Goal: Contribute content: Contribute content

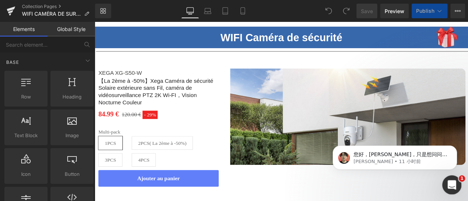
click at [450, 184] on icon "打开 Intercom Messenger" at bounding box center [451, 184] width 12 height 12
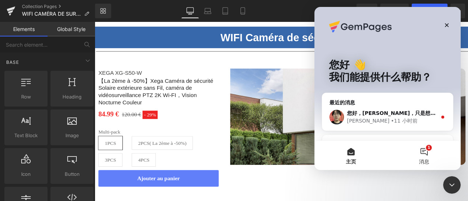
click at [431, 156] on button "1 消息" at bounding box center [423, 155] width 73 height 29
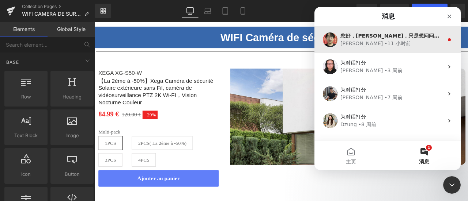
click at [419, 46] on div "[PERSON_NAME] • 11 小时前" at bounding box center [391, 44] width 103 height 8
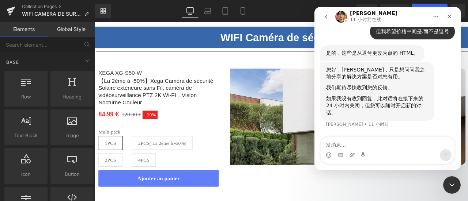
scroll to position [1060, 0]
click at [395, 151] on div "Intercom Messenger" at bounding box center [387, 155] width 134 height 12
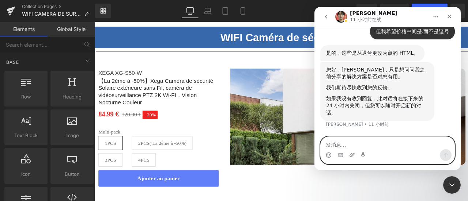
click at [392, 144] on textarea "发消息..." at bounding box center [387, 143] width 134 height 12
type textarea "非常有帮助，谢谢你们"
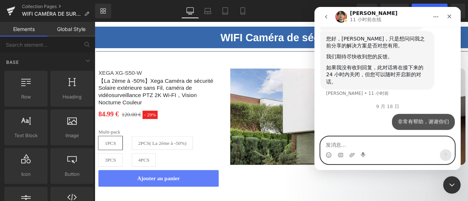
scroll to position [1101, 0]
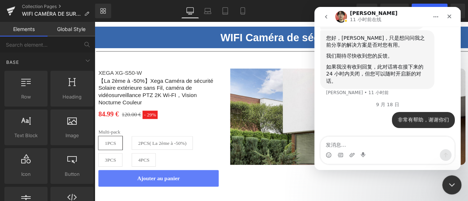
click at [450, 182] on icon "关闭 Intercom Messenger" at bounding box center [450, 184] width 9 height 9
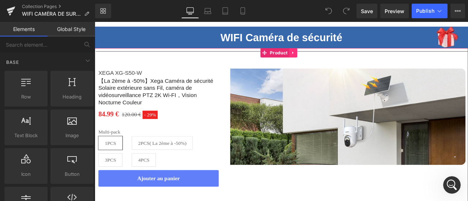
click at [332, 57] on link at bounding box center [329, 58] width 9 height 11
click at [335, 58] on icon at bounding box center [334, 58] width 5 height 5
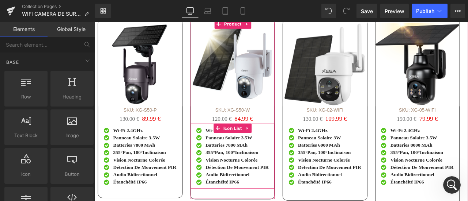
scroll to position [731, 0]
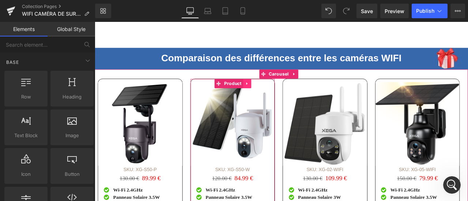
click at [277, 90] on link at bounding box center [274, 95] width 9 height 11
click at [280, 93] on icon at bounding box center [279, 95] width 5 height 5
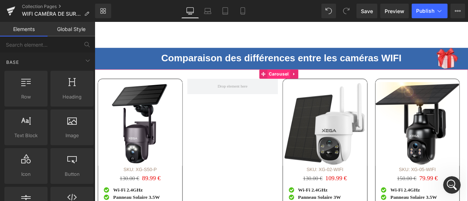
click at [311, 79] on span "Carousel" at bounding box center [312, 84] width 27 height 11
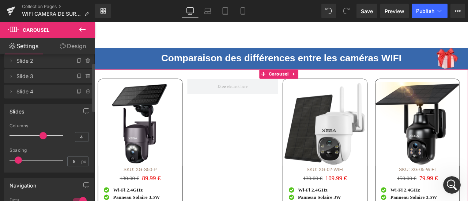
scroll to position [37, 0]
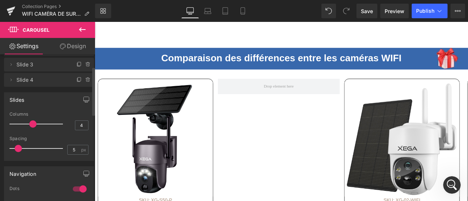
drag, startPoint x: 42, startPoint y: 124, endPoint x: 35, endPoint y: 124, distance: 7.0
click at [35, 124] on span at bounding box center [32, 124] width 7 height 7
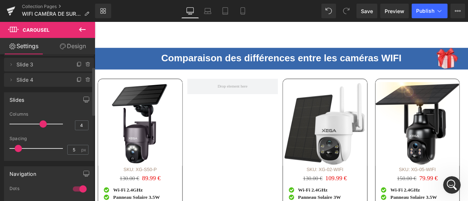
drag, startPoint x: 35, startPoint y: 124, endPoint x: 42, endPoint y: 125, distance: 7.3
click at [42, 125] on span at bounding box center [42, 124] width 7 height 7
drag, startPoint x: 42, startPoint y: 125, endPoint x: 65, endPoint y: 133, distance: 24.3
click at [65, 133] on div at bounding box center [48, 134] width 79 height 5
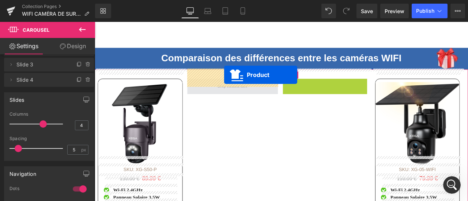
drag, startPoint x: 366, startPoint y: 81, endPoint x: 245, endPoint y: 85, distance: 121.0
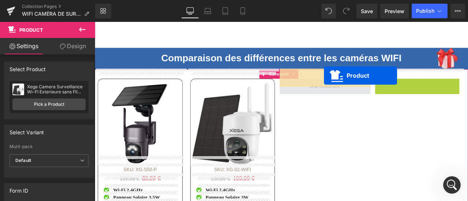
drag, startPoint x: 471, startPoint y: 81, endPoint x: 361, endPoint y: 85, distance: 110.0
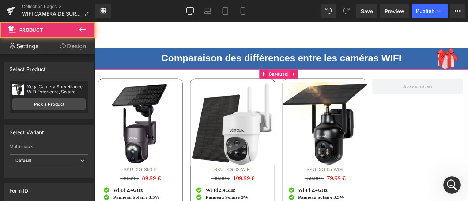
click at [303, 79] on span "Carousel" at bounding box center [312, 84] width 27 height 11
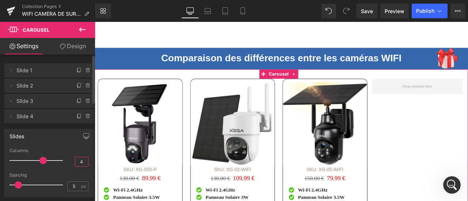
drag, startPoint x: 77, startPoint y: 163, endPoint x: 84, endPoint y: 164, distance: 7.5
click at [84, 164] on input "4" at bounding box center [81, 161] width 13 height 9
type input "3"
click at [69, 149] on div "Columns" at bounding box center [48, 150] width 79 height 5
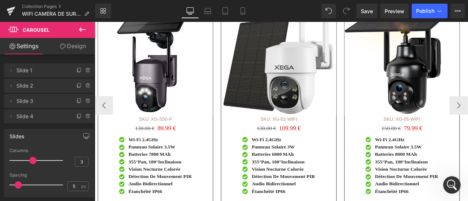
scroll to position [877, 0]
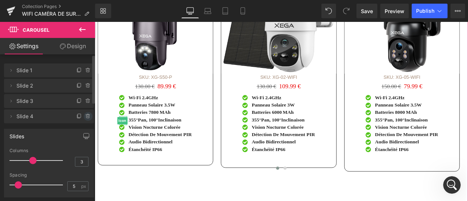
click at [85, 119] on icon at bounding box center [88, 117] width 6 height 6
click at [85, 116] on button "Delete" at bounding box center [80, 116] width 23 height 9
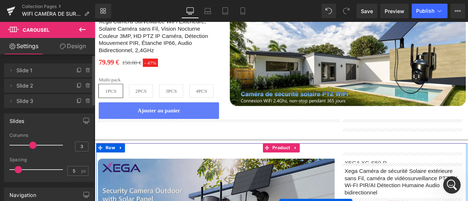
scroll to position [110, 0]
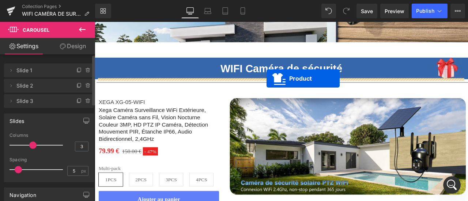
drag, startPoint x: 311, startPoint y: 41, endPoint x: 298, endPoint y: 89, distance: 49.9
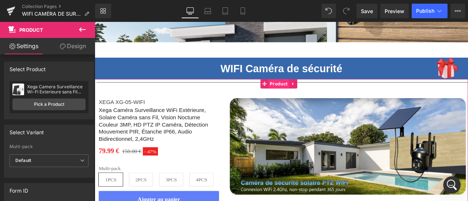
click at [307, 91] on span "Product" at bounding box center [312, 95] width 24 height 11
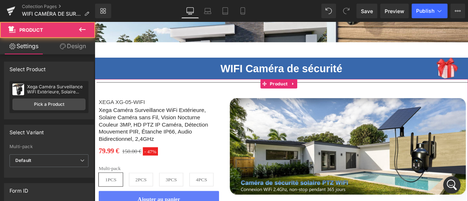
click at [71, 44] on link "Design" at bounding box center [72, 46] width 47 height 16
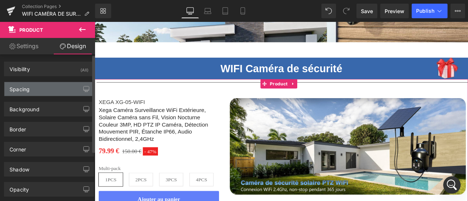
click at [39, 90] on div "Spacing" at bounding box center [48, 89] width 89 height 14
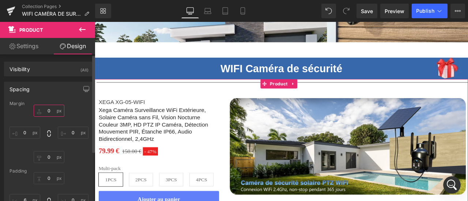
click at [49, 110] on input "0" at bounding box center [49, 111] width 31 height 12
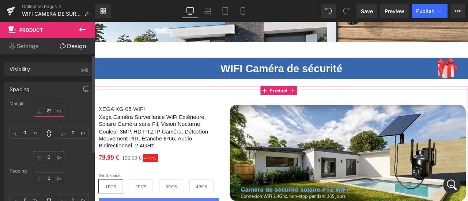
type input "22"
click at [53, 155] on input "0" at bounding box center [49, 157] width 31 height 12
type input "22"
click at [67, 151] on div "22 0 22 0" at bounding box center [48, 134] width 79 height 58
click at [50, 177] on input "0" at bounding box center [49, 178] width 31 height 12
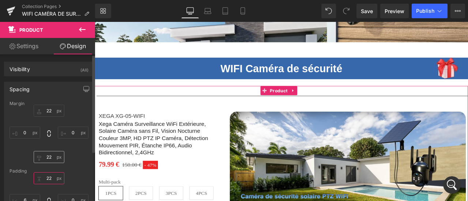
type input "22"
click at [47, 157] on input "22" at bounding box center [49, 157] width 31 height 12
click at [72, 154] on div "22 0 0" at bounding box center [48, 134] width 79 height 58
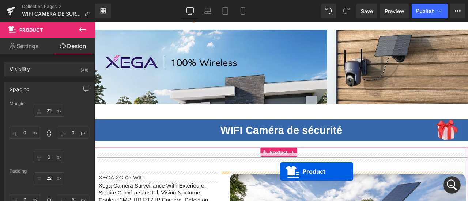
scroll to position [51, 0]
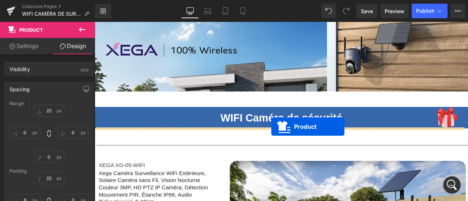
drag, startPoint x: 308, startPoint y: 93, endPoint x: 304, endPoint y: 146, distance: 53.2
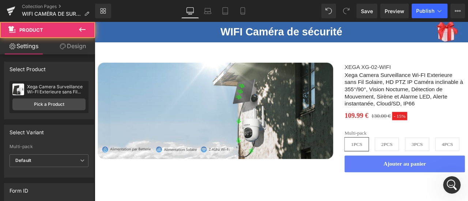
scroll to position [270, 0]
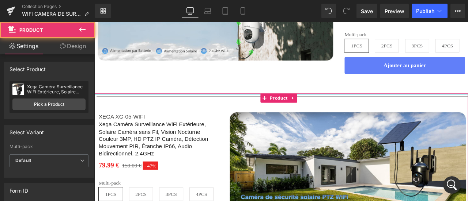
drag, startPoint x: 410, startPoint y: 109, endPoint x: 412, endPoint y: 97, distance: 11.8
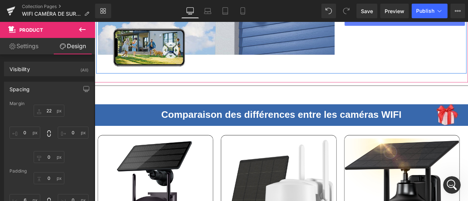
scroll to position [672, 0]
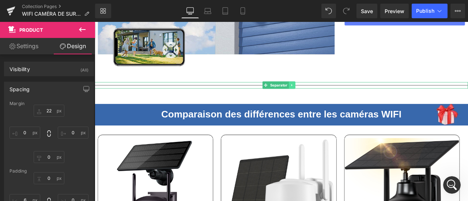
click at [329, 95] on icon at bounding box center [328, 97] width 4 height 4
click at [332, 95] on icon at bounding box center [332, 97] width 4 height 4
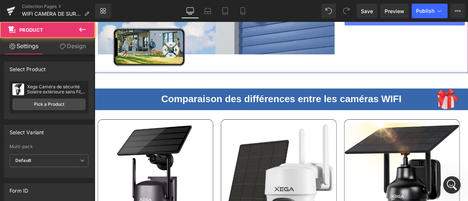
drag, startPoint x: 359, startPoint y: 79, endPoint x: 360, endPoint y: 66, distance: 12.8
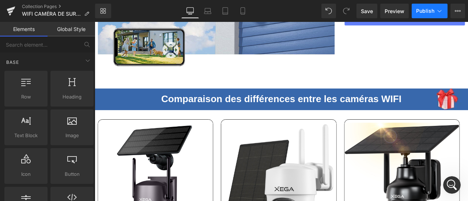
click at [429, 14] on button "Publish" at bounding box center [429, 11] width 36 height 15
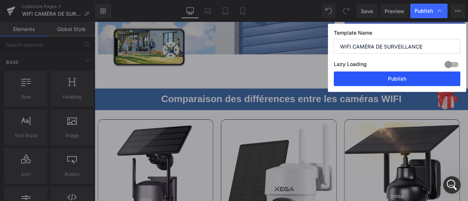
click at [407, 76] on button "Publish" at bounding box center [397, 79] width 126 height 15
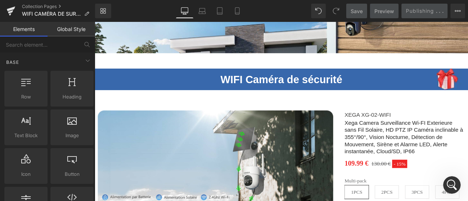
scroll to position [0, 0]
